Goal: Browse casually: Explore the website without a specific task or goal

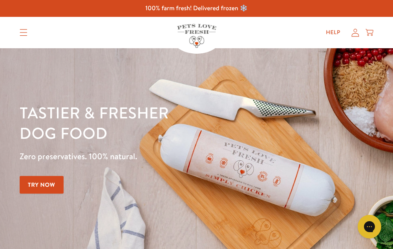
click at [27, 33] on icon "Translation missing: en.sections.header.menu" at bounding box center [24, 32] width 8 height 7
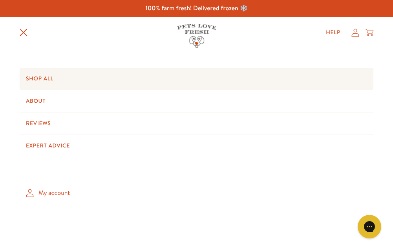
click at [52, 79] on link "Shop All" at bounding box center [197, 79] width 354 height 22
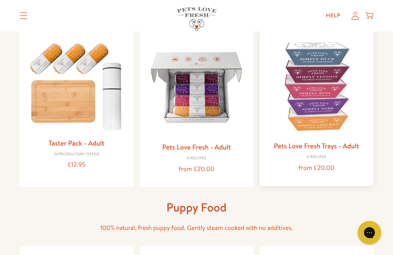
click at [315, 85] on img at bounding box center [316, 86] width 101 height 101
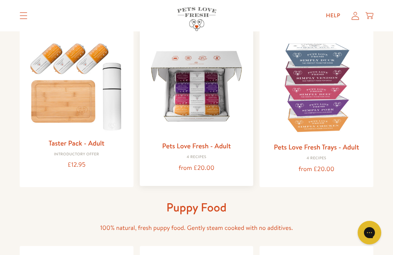
click at [207, 102] on img at bounding box center [196, 86] width 101 height 101
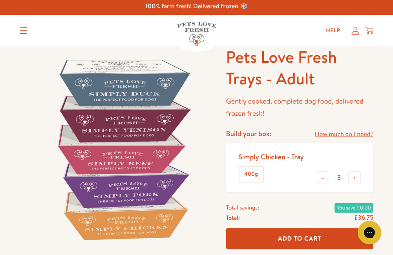
scroll to position [1, 0]
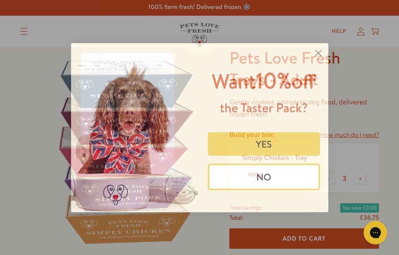
click at [317, 47] on circle "Close dialog" at bounding box center [317, 52] width 13 height 13
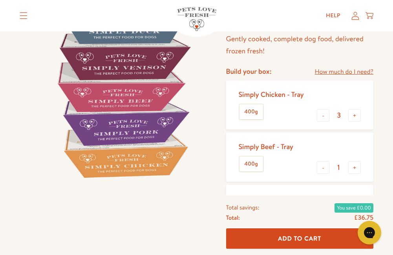
scroll to position [62, 0]
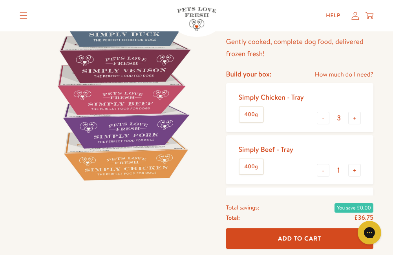
click at [254, 114] on label "400g" at bounding box center [252, 114] width 24 height 15
click at [0, 0] on input "400g" at bounding box center [0, 0] width 0 height 0
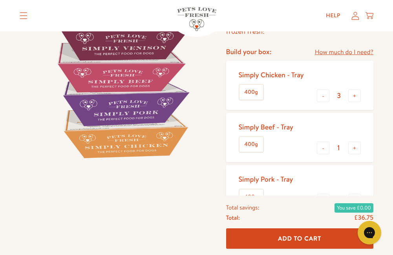
scroll to position [92, 0]
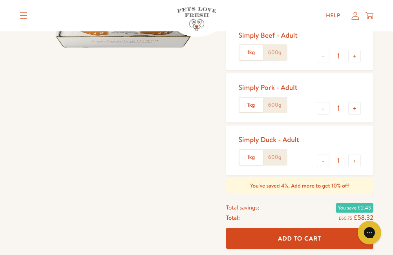
scroll to position [177, 0]
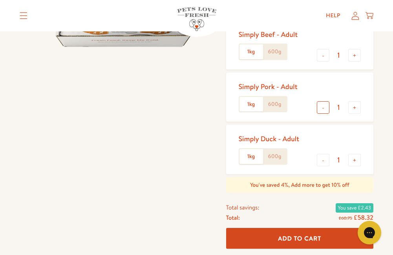
click at [323, 108] on button "-" at bounding box center [323, 107] width 13 height 13
type input "0"
click at [323, 56] on button "-" at bounding box center [323, 55] width 13 height 13
type input "0"
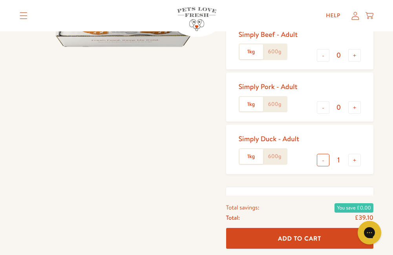
click at [323, 161] on button "-" at bounding box center [323, 160] width 13 height 13
type input "0"
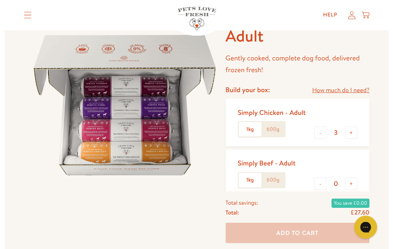
scroll to position [41, 0]
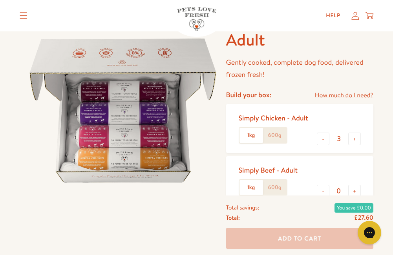
click at [25, 16] on icon "Translation missing: en.sections.header.menu" at bounding box center [23, 16] width 7 height 7
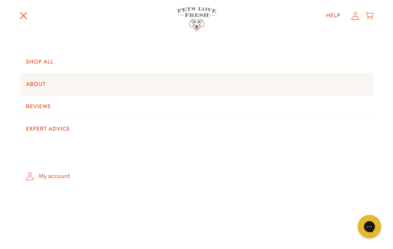
click at [40, 81] on link "About" at bounding box center [197, 84] width 354 height 22
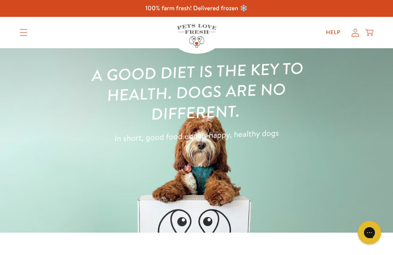
click at [27, 34] on icon "Translation missing: en.sections.header.menu" at bounding box center [24, 32] width 8 height 7
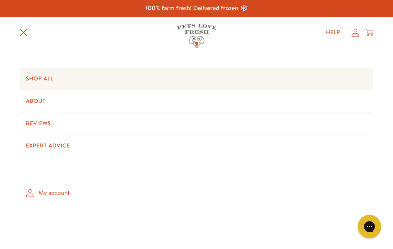
click at [47, 78] on link "Shop All" at bounding box center [197, 79] width 354 height 22
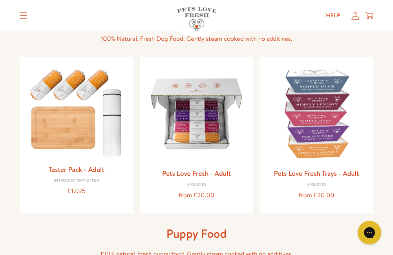
scroll to position [72, 0]
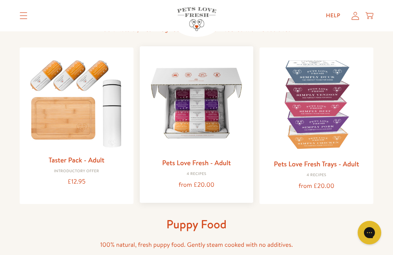
click at [206, 106] on img at bounding box center [196, 103] width 101 height 101
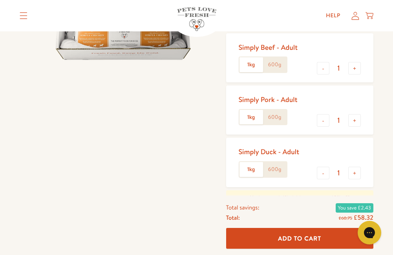
scroll to position [164, 0]
click at [324, 65] on button "-" at bounding box center [323, 68] width 13 height 13
type input "0"
click at [323, 121] on button "-" at bounding box center [323, 120] width 13 height 13
type input "0"
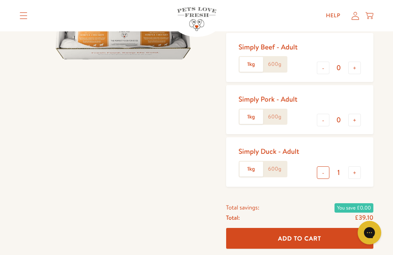
click at [323, 175] on button "-" at bounding box center [323, 173] width 13 height 13
type input "0"
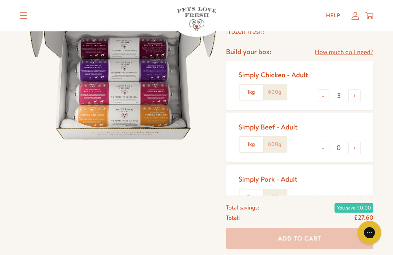
scroll to position [73, 0]
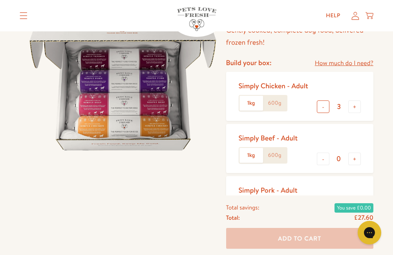
click at [323, 110] on button "-" at bounding box center [323, 107] width 13 height 13
click at [323, 107] on button "-" at bounding box center [323, 107] width 13 height 13
type input "1"
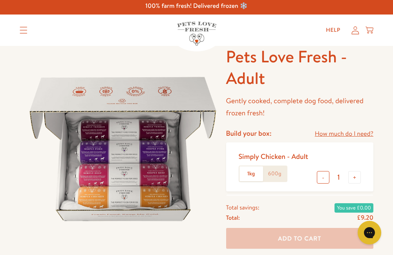
scroll to position [0, 0]
